Goal: Task Accomplishment & Management: Manage account settings

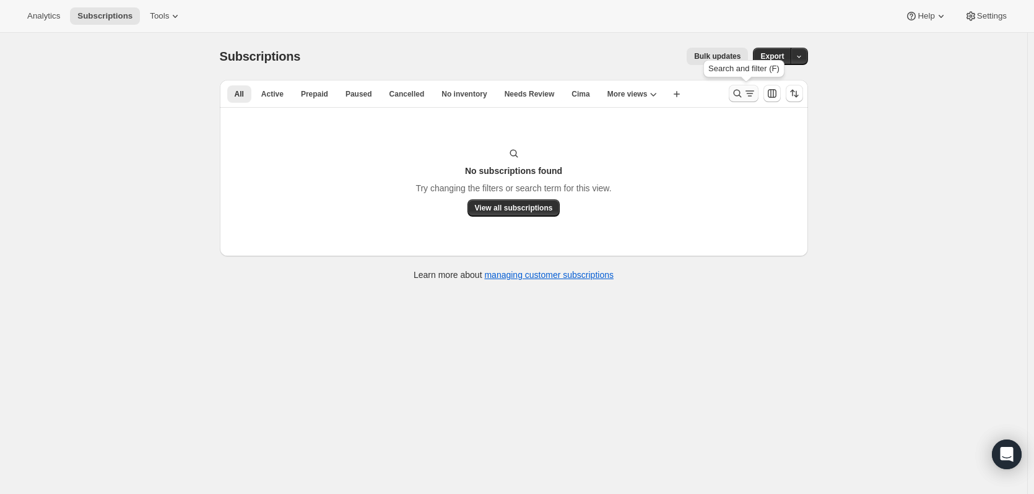
click at [737, 97] on icon "Search and filter results" at bounding box center [737, 93] width 12 height 12
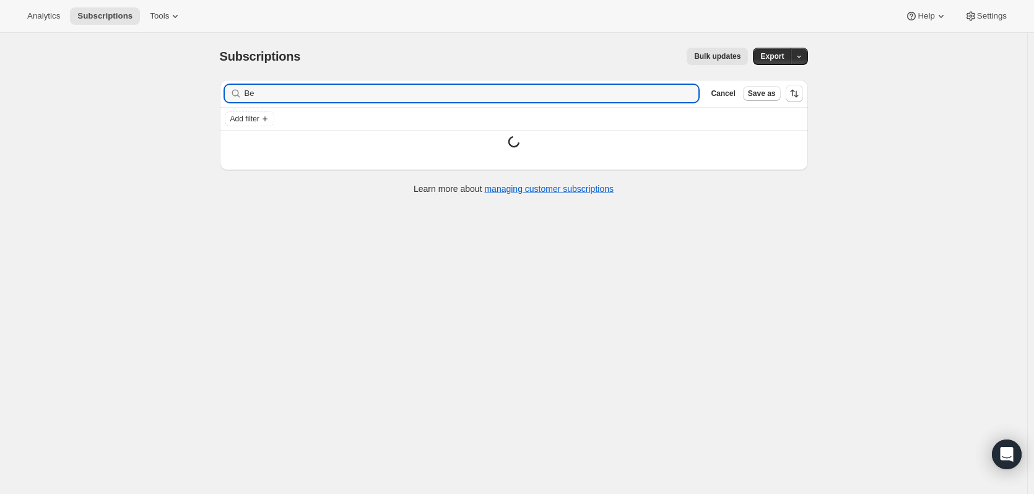
type input "B"
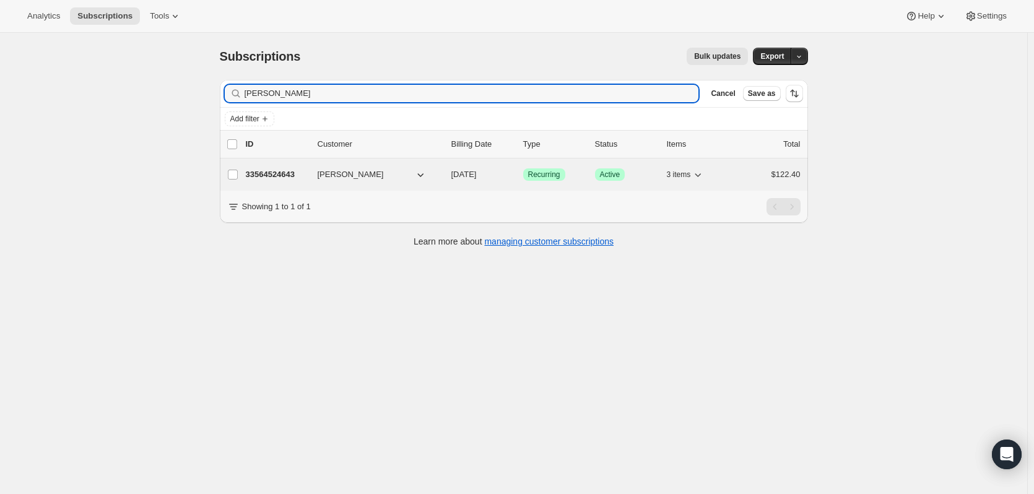
type input "[PERSON_NAME]"
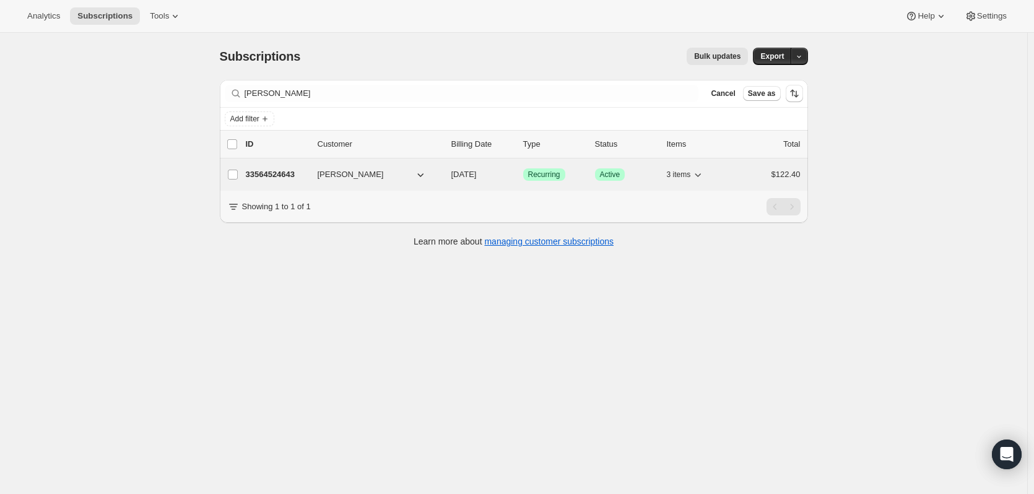
drag, startPoint x: 286, startPoint y: 173, endPoint x: 271, endPoint y: 173, distance: 14.9
click at [271, 173] on p "33564524643" at bounding box center [277, 174] width 62 height 12
